Goal: Task Accomplishment & Management: Use online tool/utility

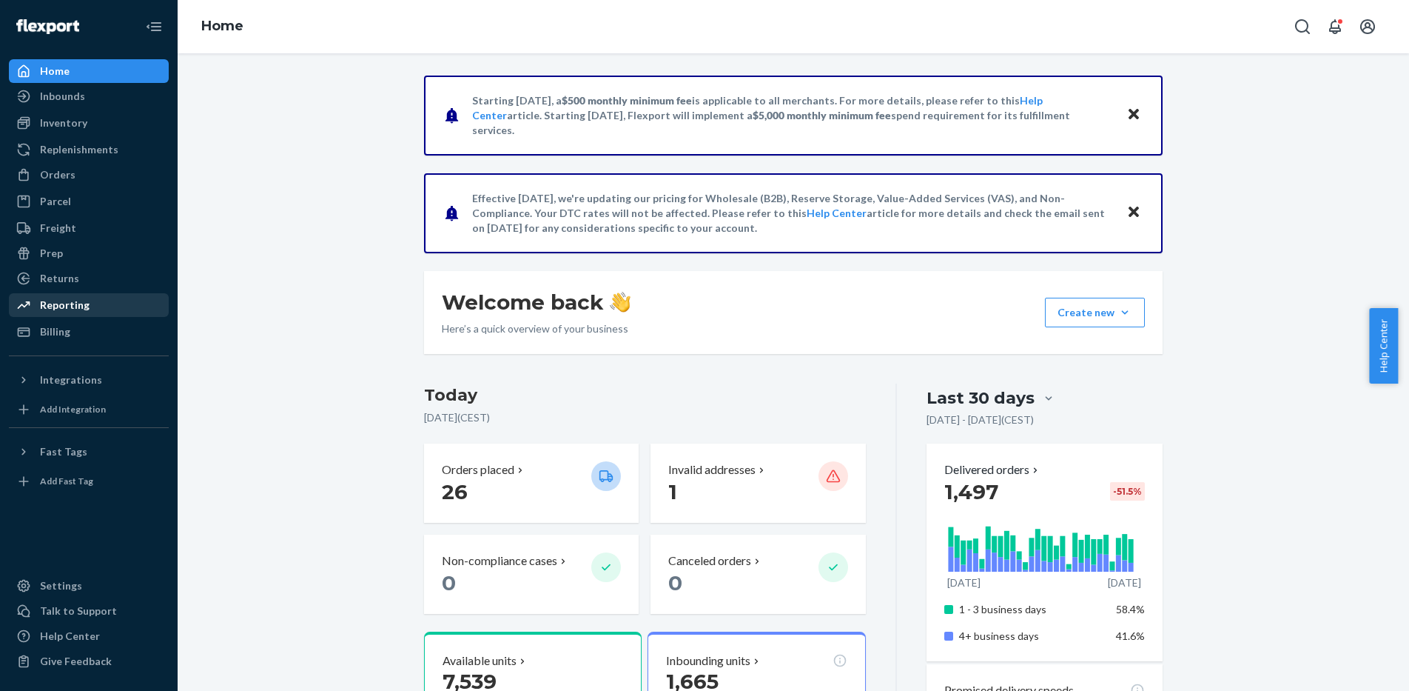
click at [89, 305] on div "Reporting" at bounding box center [88, 305] width 157 height 21
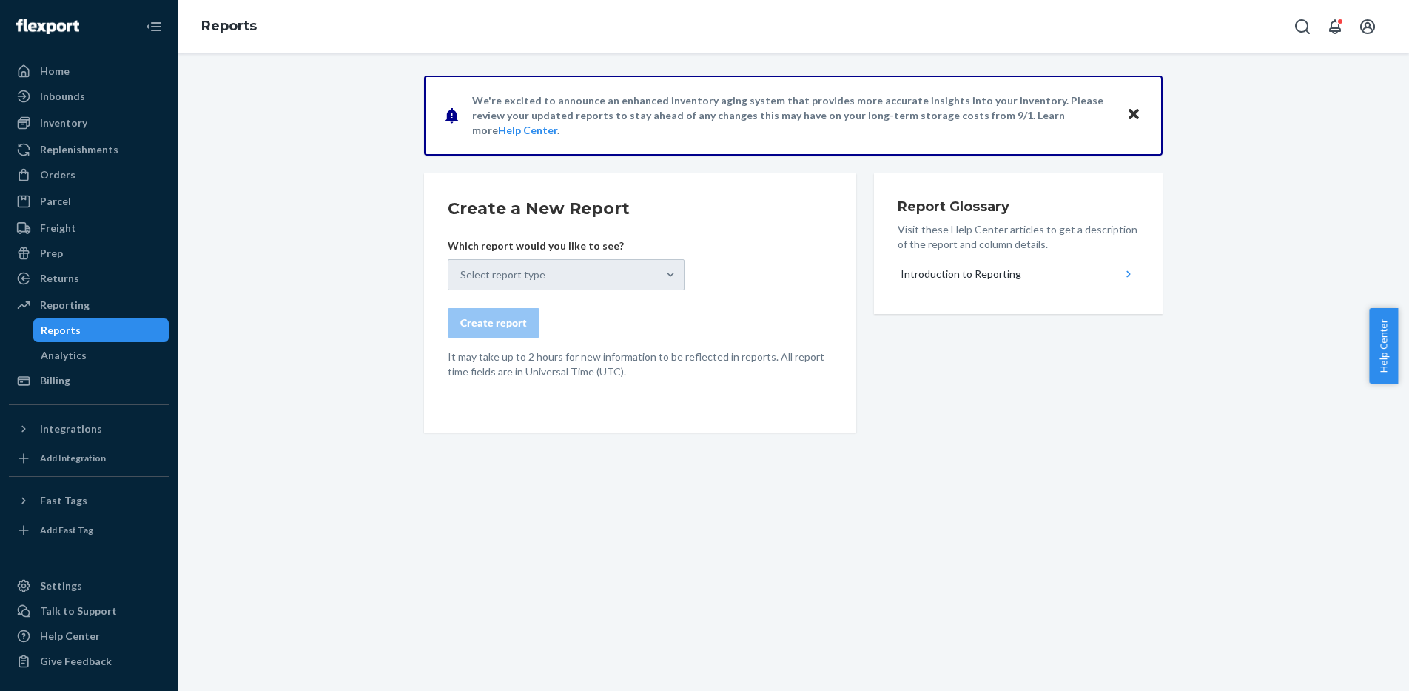
click at [101, 330] on div "Reports" at bounding box center [101, 330] width 133 height 21
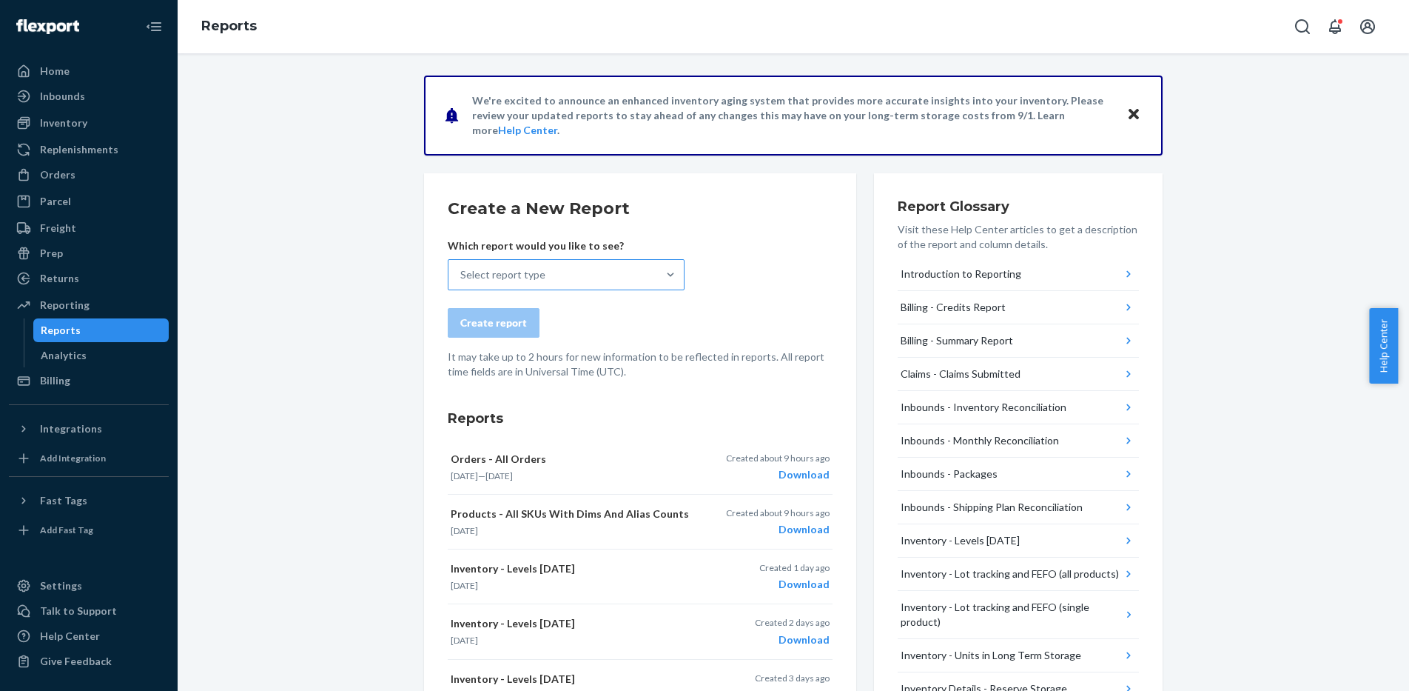
click at [495, 275] on div "Select report type" at bounding box center [502, 274] width 85 height 15
click at [462, 275] on input "Select report type" at bounding box center [460, 274] width 1 height 15
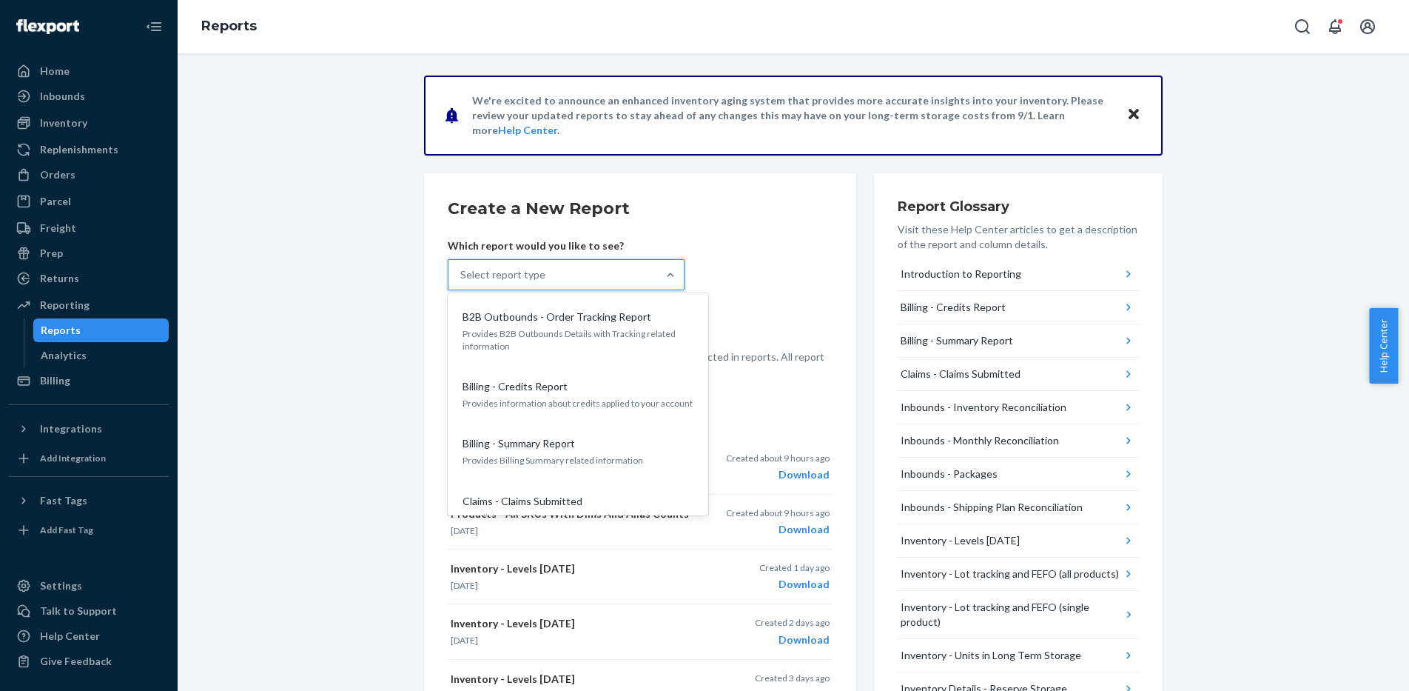
click at [462, 282] on input "option B2B Outbounds - Order Tracking Report focused, 1 of 25. 25 results avail…" at bounding box center [460, 274] width 1 height 15
click at [487, 330] on div "Create report" at bounding box center [493, 322] width 67 height 15
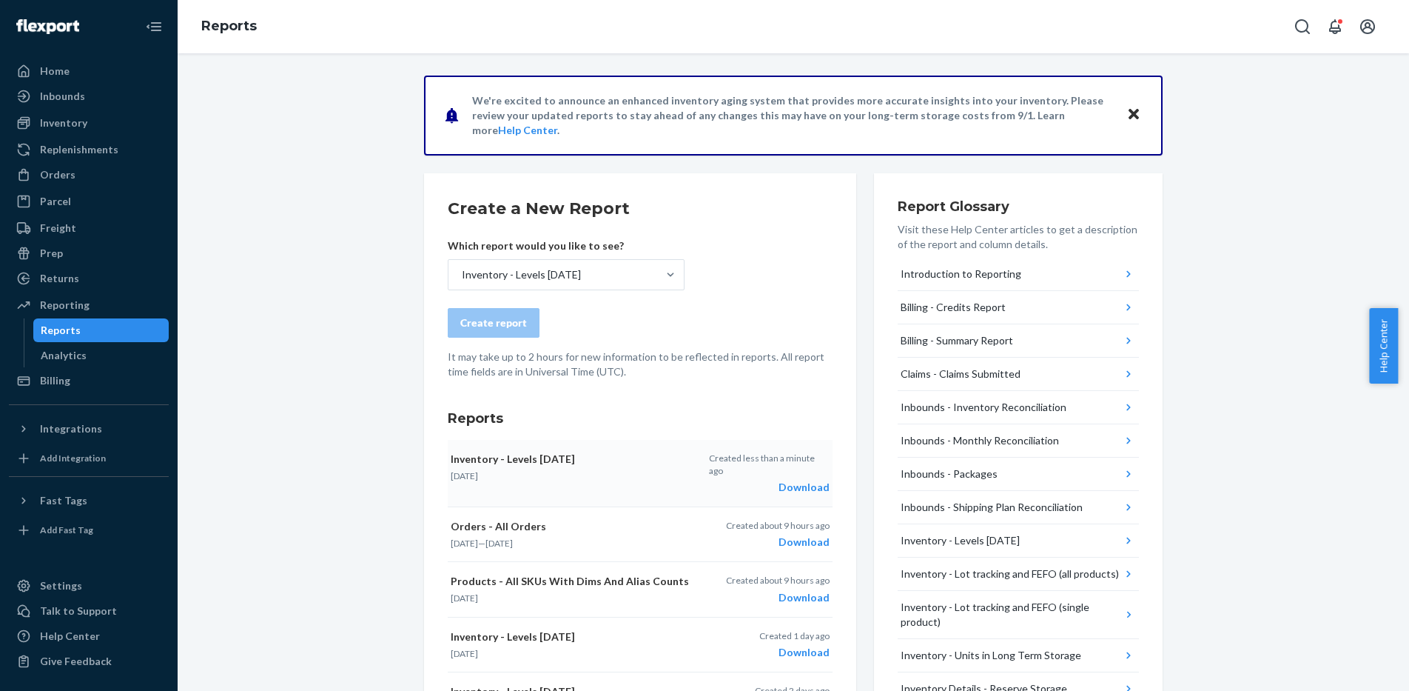
click at [634, 467] on div "Inventory - Levels [DATE] [DATE]" at bounding box center [575, 467] width 249 height 30
